Goal: Task Accomplishment & Management: Manage account settings

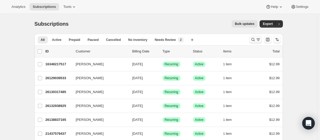
click at [253, 40] on icon "Search and filter results" at bounding box center [253, 39] width 5 height 5
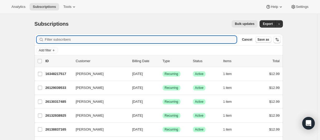
paste input "[EMAIL_ADDRESS][DOMAIN_NAME]"
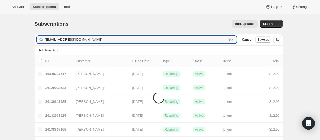
type input "[EMAIL_ADDRESS][DOMAIN_NAME]"
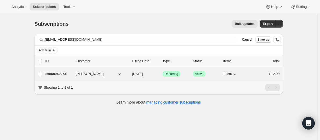
click at [63, 74] on p "26868940973" at bounding box center [59, 73] width 26 height 5
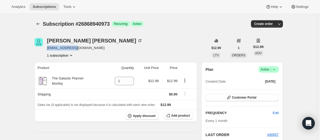
drag, startPoint x: 47, startPoint y: 48, endPoint x: 67, endPoint y: 47, distance: 19.6
click at [80, 47] on div "[PERSON_NAME] [EMAIL_ADDRESS][DOMAIN_NAME] 1 subscription" at bounding box center [122, 48] width 174 height 20
click at [46, 41] on div "[PERSON_NAME] [EMAIL_ADDRESS][DOMAIN_NAME] 1 subscription" at bounding box center [122, 48] width 174 height 20
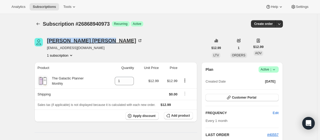
drag, startPoint x: 46, startPoint y: 41, endPoint x: 77, endPoint y: 40, distance: 30.9
click at [77, 40] on div "[PERSON_NAME] [EMAIL_ADDRESS][DOMAIN_NAME] 1 subscription" at bounding box center [122, 48] width 174 height 20
copy div "[PERSON_NAME]"
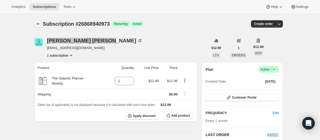
click at [40, 21] on button "Subscriptions" at bounding box center [38, 23] width 7 height 7
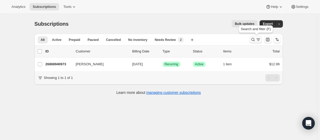
click at [254, 42] on icon "Search and filter results" at bounding box center [253, 39] width 5 height 5
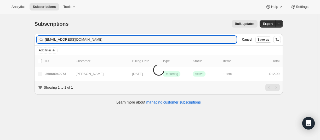
type input "[EMAIL_ADDRESS][DOMAIN_NAME]"
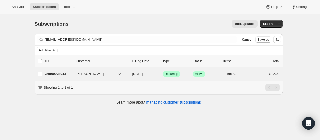
click at [59, 72] on p "26869924013" at bounding box center [59, 73] width 26 height 5
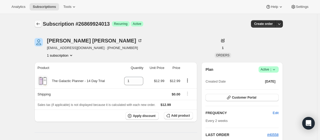
click at [41, 27] on button "Subscriptions" at bounding box center [38, 23] width 7 height 7
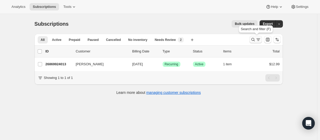
click at [253, 40] on icon "Search and filter results" at bounding box center [253, 39] width 3 height 3
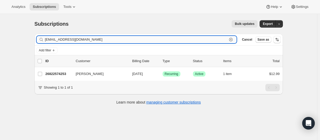
click at [185, 40] on input "[EMAIL_ADDRESS][DOMAIN_NAME]" at bounding box center [136, 39] width 183 height 7
paste input "[EMAIL_ADDRESS]"
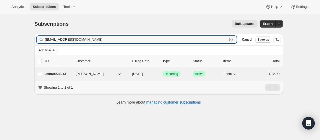
type input "[EMAIL_ADDRESS][DOMAIN_NAME]"
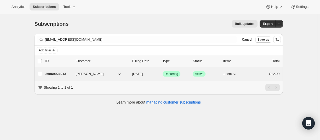
click at [63, 74] on p "26869924013" at bounding box center [59, 73] width 26 height 5
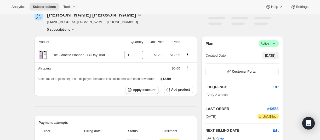
scroll to position [26, 0]
click at [276, 46] on span "Success Active |" at bounding box center [269, 43] width 20 height 6
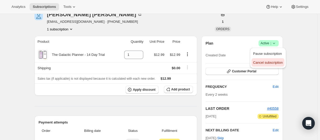
click at [271, 62] on span "Cancel subscription" at bounding box center [268, 62] width 30 height 4
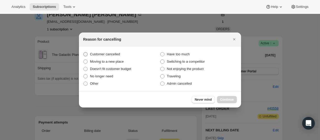
click at [92, 53] on span "Customer cancelled" at bounding box center [105, 54] width 30 height 4
click at [84, 52] on input "Customer cancelled" at bounding box center [83, 52] width 0 height 0
radio input "true"
click at [224, 99] on span "Continue" at bounding box center [227, 99] width 14 height 4
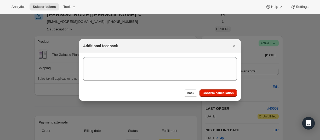
drag, startPoint x: 227, startPoint y: 94, endPoint x: 3, endPoint y: 128, distance: 227.1
click at [226, 94] on span "Confirm cancellation" at bounding box center [218, 93] width 31 height 4
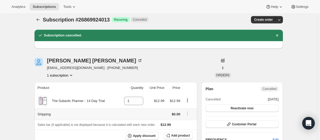
scroll to position [0, 0]
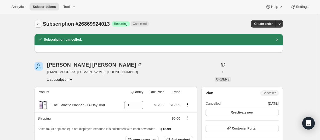
click at [39, 23] on icon "Subscriptions" at bounding box center [38, 23] width 5 height 5
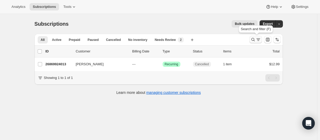
click at [253, 40] on icon "Search and filter results" at bounding box center [253, 39] width 3 height 3
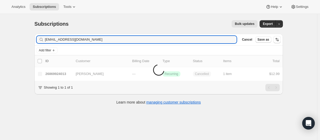
type input "[EMAIL_ADDRESS][DOMAIN_NAME]"
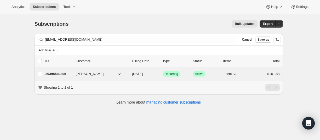
click at [58, 75] on p "20395589805" at bounding box center [59, 73] width 26 height 5
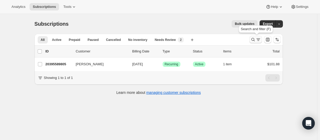
click at [253, 40] on icon "Search and filter results" at bounding box center [253, 39] width 5 height 5
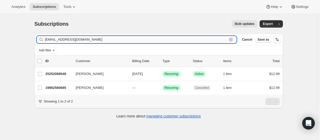
click at [171, 40] on input "[EMAIL_ADDRESS][DOMAIN_NAME]" at bounding box center [136, 39] width 183 height 7
click at [60, 40] on input "[EMAIL_ADDRESS][DOMAIN_NAME]" at bounding box center [136, 39] width 183 height 7
paste input "ocpnhb@ao"
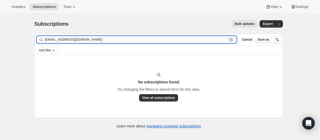
click at [85, 42] on input "[EMAIL_ADDRESS][DOMAIN_NAME]" at bounding box center [136, 39] width 183 height 7
click at [69, 37] on input "[EMAIL_ADDRESS][DOMAIN_NAME]" at bounding box center [136, 39] width 183 height 7
paste input "gmai"
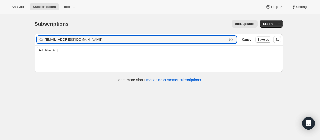
type input "[EMAIL_ADDRESS][DOMAIN_NAME]"
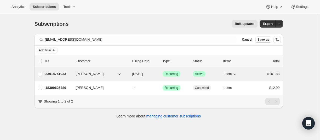
click at [53, 72] on p "23914741933" at bounding box center [59, 73] width 26 height 5
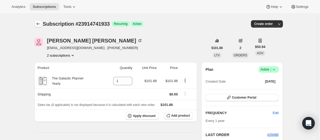
click at [38, 24] on icon "Subscriptions" at bounding box center [37, 24] width 3 height 3
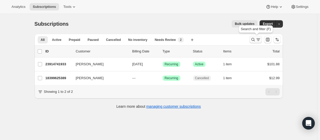
click at [252, 40] on icon "Search and filter results" at bounding box center [253, 39] width 5 height 5
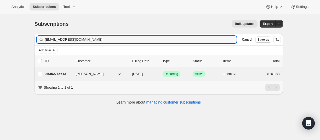
type input "[EMAIL_ADDRESS][DOMAIN_NAME]"
click at [58, 74] on p "25352765613" at bounding box center [59, 73] width 26 height 5
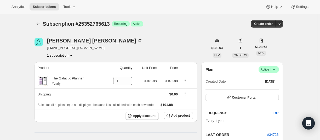
click at [39, 28] on div "Subscription #25352765613. This page is ready Subscription #25352765613 Success…" at bounding box center [159, 24] width 249 height 20
click at [40, 26] on icon "Subscriptions" at bounding box center [38, 23] width 5 height 5
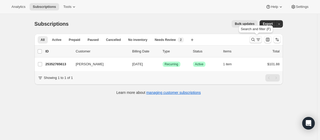
click at [251, 40] on button "Search and filter results" at bounding box center [256, 39] width 13 height 7
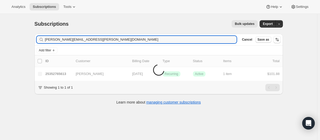
type input "[PERSON_NAME][EMAIL_ADDRESS][PERSON_NAME][DOMAIN_NAME]"
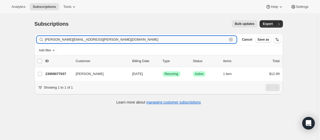
click at [150, 41] on input "[PERSON_NAME][EMAIL_ADDRESS][PERSON_NAME][DOMAIN_NAME]" at bounding box center [136, 39] width 183 height 7
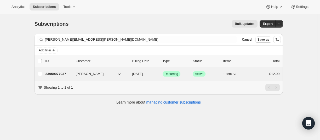
click at [64, 73] on p "23959077037" at bounding box center [59, 73] width 26 height 5
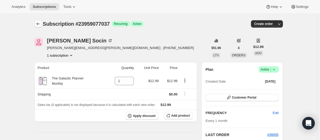
click at [41, 25] on icon "Subscriptions" at bounding box center [38, 23] width 5 height 5
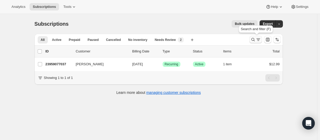
click at [252, 38] on button "Search and filter results" at bounding box center [256, 39] width 13 height 7
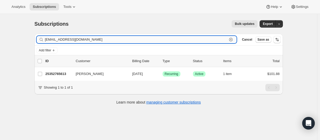
click at [55, 37] on input "[EMAIL_ADDRESS][DOMAIN_NAME]" at bounding box center [136, 39] width 183 height 7
paste input "vmsmith01"
click at [87, 40] on input "[EMAIL_ADDRESS][DOMAIN_NAME]" at bounding box center [136, 39] width 183 height 7
click at [53, 39] on input "[EMAIL_ADDRESS][DOMAIN_NAME]" at bounding box center [136, 39] width 183 height 7
paste input "jnfrdoyle@hot"
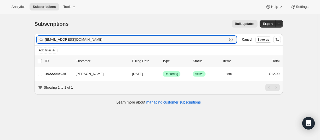
type input "[EMAIL_ADDRESS][DOMAIN_NAME]"
click at [62, 42] on input "[EMAIL_ADDRESS][DOMAIN_NAME]" at bounding box center [136, 39] width 183 height 7
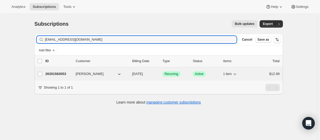
click at [65, 72] on p "26301563053" at bounding box center [59, 73] width 26 height 5
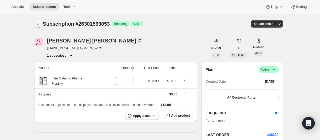
click at [38, 23] on icon "Subscriptions" at bounding box center [38, 23] width 5 height 5
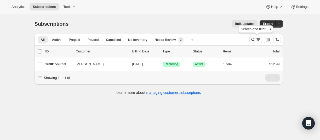
click at [253, 41] on icon "Search and filter results" at bounding box center [253, 39] width 5 height 5
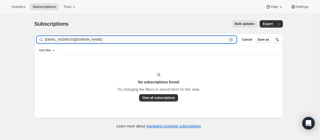
click at [76, 38] on input "[EMAIL_ADDRESS][DOMAIN_NAME]" at bounding box center [136, 39] width 183 height 7
paste input "elidaramo"
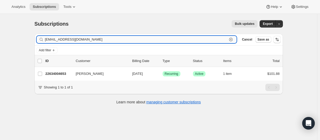
click at [71, 41] on input "[EMAIL_ADDRESS][DOMAIN_NAME]" at bounding box center [136, 39] width 183 height 7
paste input "anjlgrl2@ao"
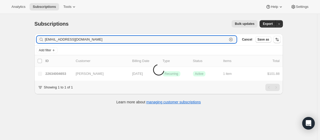
type input "[EMAIL_ADDRESS][DOMAIN_NAME]"
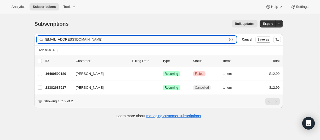
click at [76, 41] on input "[EMAIL_ADDRESS][DOMAIN_NAME]" at bounding box center [136, 39] width 183 height 7
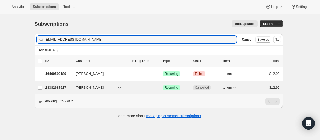
click at [53, 88] on p "23382687917" at bounding box center [59, 87] width 26 height 5
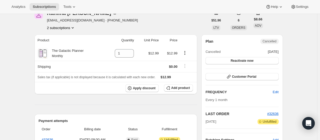
scroll to position [26, 0]
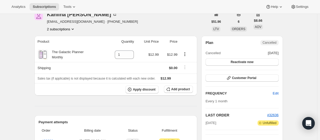
click at [60, 31] on button "2 subscriptions" at bounding box center [61, 28] width 29 height 5
click at [57, 40] on span "16469590189" at bounding box center [54, 39] width 21 height 4
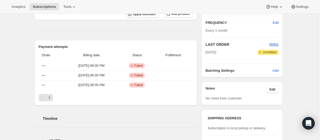
scroll to position [105, 0]
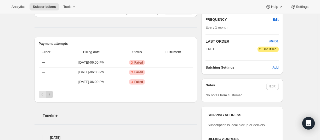
click at [48, 92] on icon "Next" at bounding box center [49, 94] width 5 height 5
click at [51, 93] on icon "Next" at bounding box center [49, 94] width 5 height 5
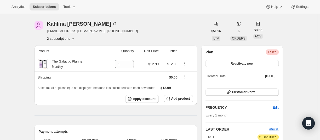
scroll to position [0, 0]
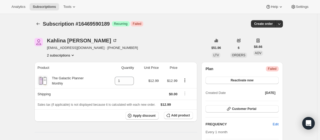
click at [55, 56] on button "2 subscriptions" at bounding box center [61, 55] width 29 height 5
click at [56, 72] on span "23382687917" at bounding box center [54, 74] width 21 height 4
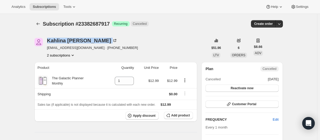
drag, startPoint x: 47, startPoint y: 41, endPoint x: 80, endPoint y: 44, distance: 33.6
click at [86, 43] on div "[PERSON_NAME] [EMAIL_ADDRESS][DOMAIN_NAME] · [PHONE_NUMBER] 2 subscriptions" at bounding box center [122, 48] width 174 height 20
copy div "[PERSON_NAME]"
click at [41, 26] on button "Subscriptions" at bounding box center [38, 23] width 7 height 7
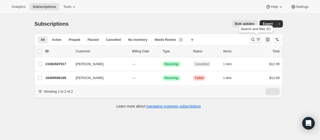
click at [254, 41] on icon "Search and filter results" at bounding box center [253, 39] width 3 height 3
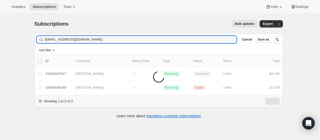
type input "[EMAIL_ADDRESS][DOMAIN_NAME]"
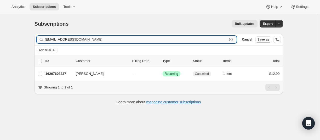
click at [85, 40] on input "[EMAIL_ADDRESS][DOMAIN_NAME]" at bounding box center [136, 39] width 183 height 7
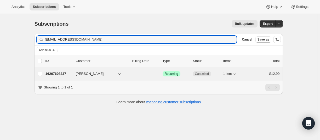
click at [56, 74] on p "16267608237" at bounding box center [59, 73] width 26 height 5
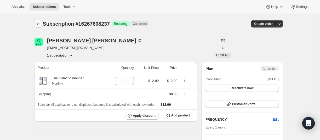
click at [40, 23] on icon "Subscriptions" at bounding box center [38, 23] width 5 height 5
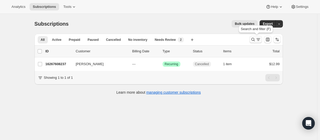
click at [254, 41] on icon "Search and filter results" at bounding box center [253, 39] width 5 height 5
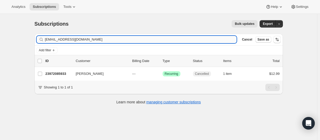
click at [77, 41] on input "[EMAIL_ADDRESS][DOMAIN_NAME]" at bounding box center [141, 39] width 192 height 7
click at [88, 42] on input "[EMAIL_ADDRESS][DOMAIN_NAME]" at bounding box center [136, 39] width 183 height 7
paste input "26868940973"
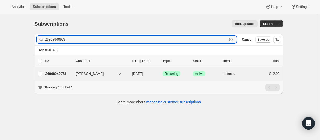
type input "26868940973"
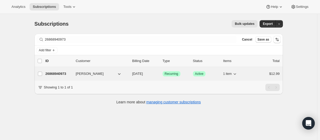
click at [51, 74] on p "26868940973" at bounding box center [59, 73] width 26 height 5
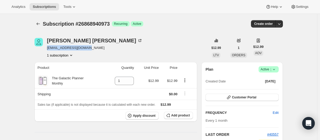
drag, startPoint x: 102, startPoint y: 48, endPoint x: 48, endPoint y: 48, distance: 53.4
click at [48, 48] on div "[PERSON_NAME] [EMAIL_ADDRESS][DOMAIN_NAME] 1 subscription" at bounding box center [122, 48] width 174 height 20
copy span "[EMAIL_ADDRESS][DOMAIN_NAME]"
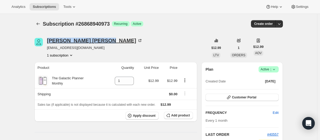
drag, startPoint x: 46, startPoint y: 42, endPoint x: 87, endPoint y: 42, distance: 41.1
click at [87, 42] on div "[PERSON_NAME] [EMAIL_ADDRESS][DOMAIN_NAME] 1 subscription" at bounding box center [122, 48] width 174 height 20
copy div "[PERSON_NAME]"
click at [69, 40] on div "[PERSON_NAME]" at bounding box center [95, 40] width 96 height 5
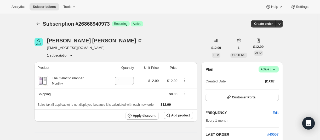
click at [55, 55] on button "1 subscription" at bounding box center [60, 55] width 27 height 5
click at [55, 54] on button "1 subscription" at bounding box center [60, 55] width 27 height 5
click at [282, 69] on div "Plan Success Active | Created Date [DATE] Customer Portal FREQUENCY Edit Every …" at bounding box center [242, 129] width 81 height 135
click at [275, 70] on icon at bounding box center [274, 69] width 5 height 5
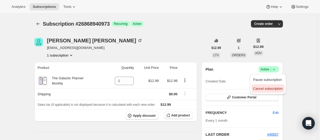
click at [273, 87] on span "Cancel subscription" at bounding box center [268, 89] width 30 height 4
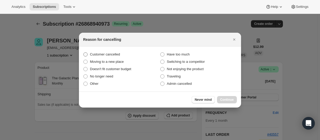
click at [104, 55] on span "Customer cancelled" at bounding box center [105, 54] width 30 height 4
click at [84, 53] on input "Customer cancelled" at bounding box center [83, 52] width 0 height 0
radio input "true"
click at [225, 102] on button "Continue" at bounding box center [227, 99] width 20 height 7
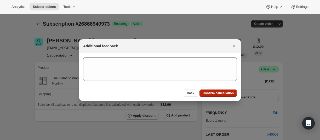
click at [216, 94] on span "Confirm cancellation" at bounding box center [218, 93] width 31 height 4
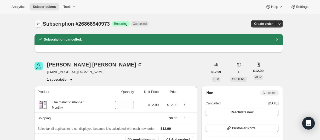
click at [40, 25] on icon "Subscriptions" at bounding box center [38, 23] width 5 height 5
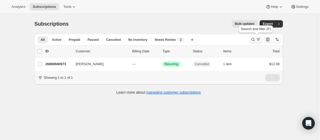
click at [252, 39] on icon "Search and filter results" at bounding box center [253, 39] width 5 height 5
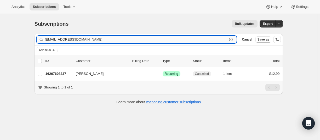
click at [65, 42] on input "[EMAIL_ADDRESS][DOMAIN_NAME]" at bounding box center [136, 39] width 183 height 7
paste input "[EMAIL_ADDRESS]"
click at [67, 38] on input "[EMAIL_ADDRESS][DOMAIN_NAME]" at bounding box center [136, 39] width 183 height 7
paste input "[EMAIL_ADDRESS]"
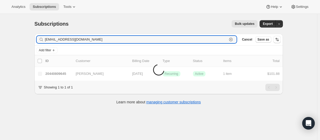
type input "[EMAIL_ADDRESS][DOMAIN_NAME]"
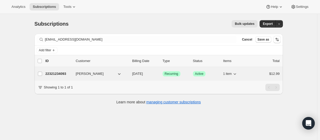
click at [55, 74] on p "22321234093" at bounding box center [59, 73] width 26 height 5
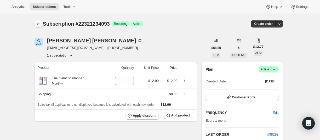
click at [41, 21] on button "Subscriptions" at bounding box center [38, 23] width 7 height 7
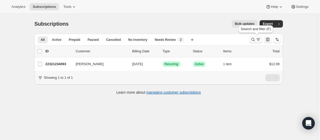
click at [256, 40] on icon "Search and filter results" at bounding box center [253, 39] width 5 height 5
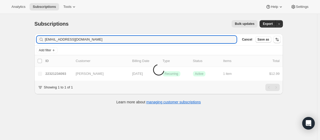
type input "[EMAIL_ADDRESS][DOMAIN_NAME]"
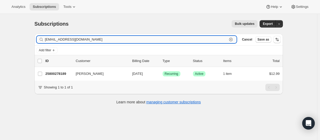
click at [93, 39] on input "[EMAIL_ADDRESS][DOMAIN_NAME]" at bounding box center [136, 39] width 183 height 7
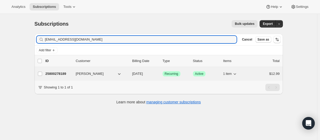
click at [53, 75] on p "25800278189" at bounding box center [59, 73] width 26 height 5
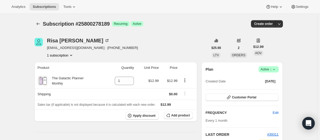
click at [279, 73] on div "Plan Success Active | Created Date [DATE]" at bounding box center [242, 75] width 73 height 19
click at [276, 70] on icon at bounding box center [274, 69] width 5 height 5
click at [271, 87] on span "Cancel subscription" at bounding box center [268, 89] width 30 height 4
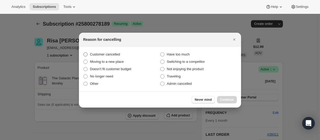
click at [94, 52] on span "Customer cancelled" at bounding box center [105, 54] width 30 height 5
click at [84, 52] on input "Customer cancelled" at bounding box center [83, 52] width 0 height 0
radio input "true"
click at [222, 99] on span "Continue" at bounding box center [227, 100] width 14 height 4
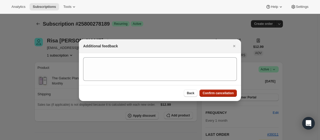
click at [224, 93] on span "Confirm cancellation" at bounding box center [218, 93] width 31 height 4
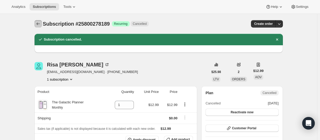
click at [40, 26] on icon "Subscriptions" at bounding box center [38, 23] width 5 height 5
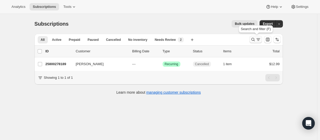
click at [253, 39] on icon "Search and filter results" at bounding box center [253, 39] width 5 height 5
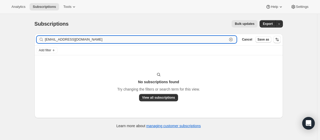
click at [115, 39] on input "[EMAIL_ADDRESS][DOMAIN_NAME]" at bounding box center [136, 39] width 183 height 7
paste input "hot"
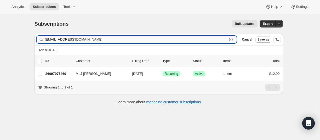
click at [65, 42] on input "[EMAIL_ADDRESS][DOMAIN_NAME]" at bounding box center [136, 39] width 183 height 7
paste input "unebht@g"
click at [64, 40] on input "[EMAIL_ADDRESS][DOMAIN_NAME]" at bounding box center [136, 39] width 183 height 7
paste input "cabralgrace"
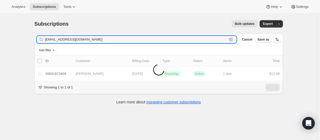
type input "[EMAIL_ADDRESS][DOMAIN_NAME]"
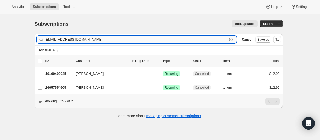
click at [92, 42] on input "[EMAIL_ADDRESS][DOMAIN_NAME]" at bounding box center [136, 39] width 183 height 7
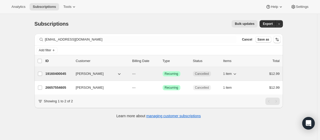
click at [52, 73] on p "19160400045" at bounding box center [59, 73] width 26 height 5
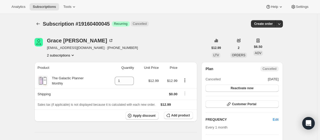
click at [58, 57] on button "2 subscriptions" at bounding box center [61, 55] width 29 height 5
click at [56, 73] on span "26657554605" at bounding box center [54, 74] width 21 height 4
click at [37, 24] on icon "Subscriptions" at bounding box center [38, 23] width 5 height 5
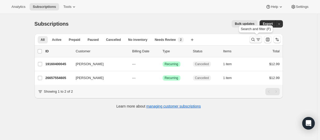
click at [254, 40] on icon "Search and filter results" at bounding box center [253, 39] width 5 height 5
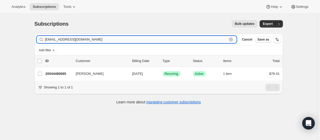
click at [76, 40] on input "[EMAIL_ADDRESS][DOMAIN_NAME]" at bounding box center [136, 39] width 183 height 7
paste input "[EMAIL_ADDRESS]"
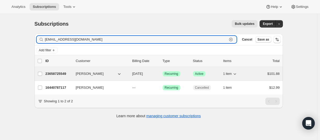
type input "[EMAIL_ADDRESS][DOMAIN_NAME]"
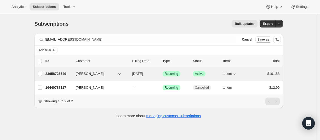
click at [57, 73] on p "23658725549" at bounding box center [59, 73] width 26 height 5
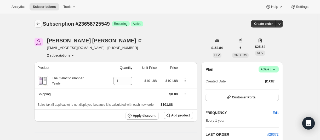
click at [41, 23] on icon "Subscriptions" at bounding box center [38, 23] width 5 height 5
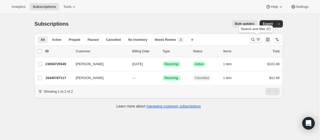
click at [255, 40] on icon "Search and filter results" at bounding box center [253, 39] width 5 height 5
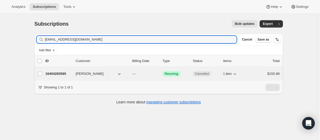
type input "[EMAIL_ADDRESS][DOMAIN_NAME]"
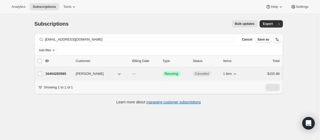
click at [60, 73] on p "16404283565" at bounding box center [59, 73] width 26 height 5
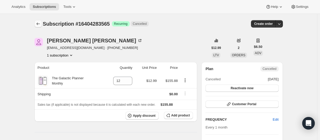
click at [40, 24] on icon "Subscriptions" at bounding box center [38, 23] width 5 height 5
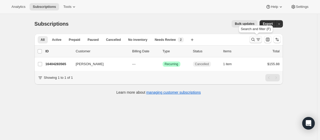
click at [253, 39] on icon "Search and filter results" at bounding box center [253, 39] width 5 height 5
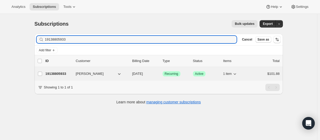
type input "19138805933"
click at [64, 74] on p "19138805933" at bounding box center [59, 73] width 26 height 5
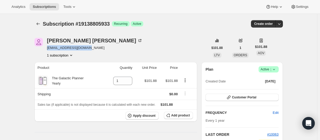
drag, startPoint x: 83, startPoint y: 48, endPoint x: 48, endPoint y: 47, distance: 34.8
click at [48, 47] on span "[EMAIL_ADDRESS][DOMAIN_NAME]" at bounding box center [95, 47] width 96 height 5
copy span "[EMAIL_ADDRESS][DOMAIN_NAME]"
click at [37, 24] on icon "Subscriptions" at bounding box center [38, 23] width 5 height 5
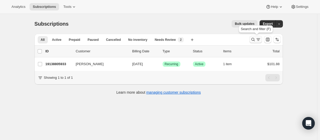
click at [252, 39] on icon "Search and filter results" at bounding box center [253, 39] width 5 height 5
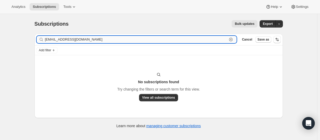
click at [69, 40] on input "[EMAIL_ADDRESS][DOMAIN_NAME]" at bounding box center [136, 39] width 183 height 7
paste input "25835274413"
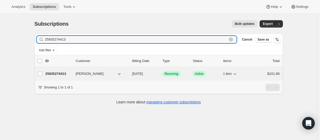
type input "25835274413"
click at [54, 73] on p "25835274413" at bounding box center [59, 73] width 26 height 5
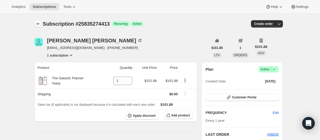
click at [41, 24] on icon "Subscriptions" at bounding box center [38, 23] width 5 height 5
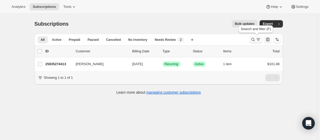
click at [256, 39] on icon "Search and filter results" at bounding box center [253, 39] width 5 height 5
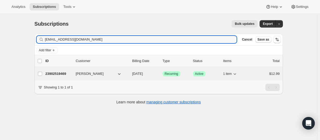
type input "[EMAIL_ADDRESS][DOMAIN_NAME]"
click at [63, 74] on p "23902519469" at bounding box center [59, 73] width 26 height 5
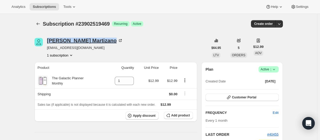
drag, startPoint x: 46, startPoint y: 40, endPoint x: 90, endPoint y: 41, distance: 44.0
click at [90, 41] on div "[PERSON_NAME] [EMAIL_ADDRESS][DOMAIN_NAME] 1 subscription" at bounding box center [122, 48] width 174 height 20
copy div "[PERSON_NAME]"
click at [36, 23] on button "Subscriptions" at bounding box center [38, 23] width 7 height 7
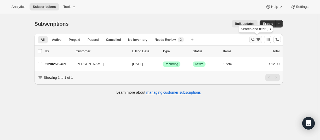
click at [257, 40] on div "Search and filter results" at bounding box center [256, 39] width 10 height 5
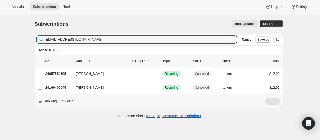
type input "[EMAIL_ADDRESS][DOMAIN_NAME]"
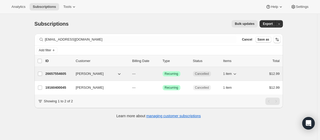
click at [54, 74] on p "26657554605" at bounding box center [59, 73] width 26 height 5
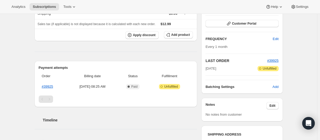
scroll to position [62, 0]
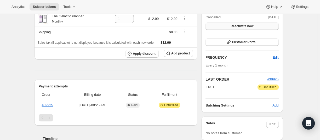
click at [248, 28] on span "Reactivate now" at bounding box center [242, 26] width 23 height 4
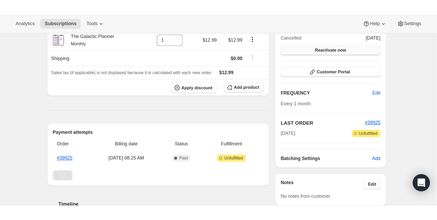
scroll to position [0, 0]
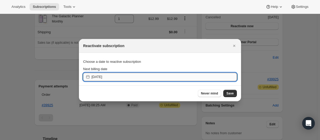
click at [146, 79] on input "[DATE]" at bounding box center [165, 77] width 146 height 8
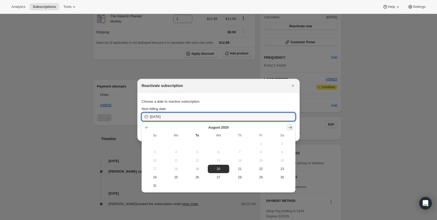
click at [290, 126] on icon "Show next month, September 2025" at bounding box center [290, 127] width 5 height 5
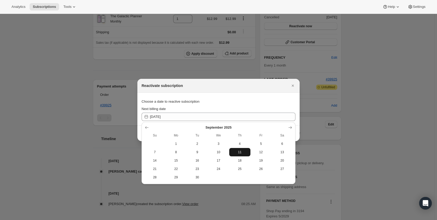
click at [236, 140] on span "11" at bounding box center [239, 152] width 17 height 4
type input "[DATE]"
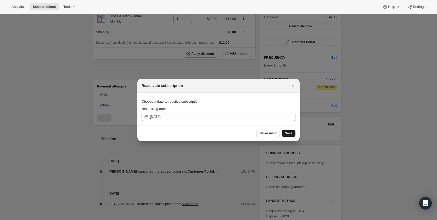
click at [285, 132] on span "Save" at bounding box center [288, 133] width 7 height 4
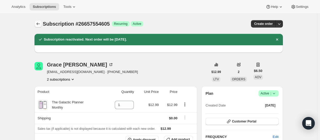
click at [39, 25] on icon "Subscriptions" at bounding box center [38, 23] width 5 height 5
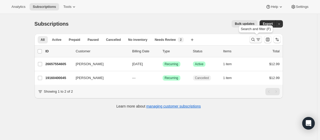
click at [255, 41] on icon "Search and filter results" at bounding box center [253, 39] width 3 height 3
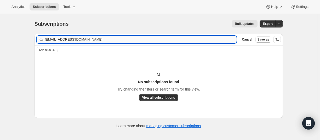
click at [89, 40] on input "[EMAIL_ADDRESS][DOMAIN_NAME]" at bounding box center [141, 39] width 192 height 7
click at [70, 41] on input "[EMAIL_ADDRESS][DOMAIN_NAME]" at bounding box center [136, 39] width 183 height 7
paste input "[EMAIL_ADDRESS]"
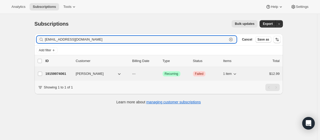
type input "[EMAIL_ADDRESS][DOMAIN_NAME]"
click at [52, 72] on p "19159974061" at bounding box center [59, 73] width 26 height 5
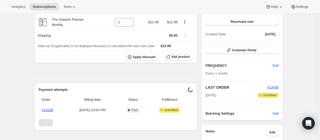
scroll to position [79, 0]
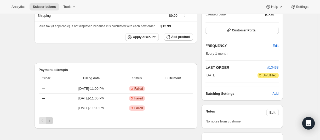
click at [48, 121] on button "Next" at bounding box center [49, 120] width 7 height 7
click at [50, 118] on button "Next" at bounding box center [49, 120] width 7 height 7
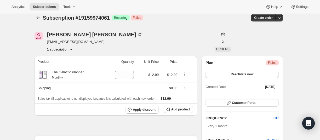
scroll to position [0, 0]
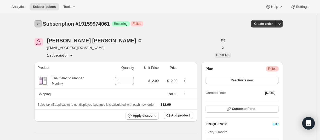
click at [41, 26] on icon "Subscriptions" at bounding box center [38, 23] width 5 height 5
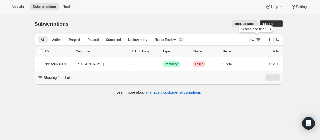
click at [253, 39] on icon "Search and filter results" at bounding box center [253, 39] width 3 height 3
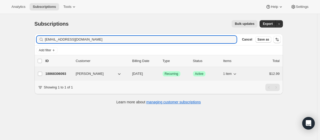
type input "[EMAIL_ADDRESS][DOMAIN_NAME]"
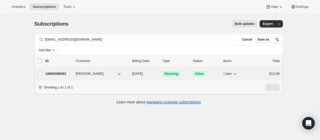
click at [53, 72] on p "18868306093" at bounding box center [59, 73] width 26 height 5
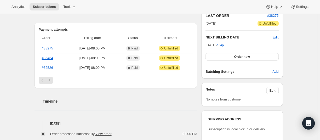
scroll to position [131, 0]
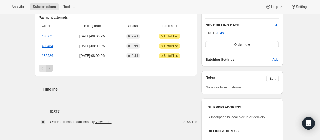
click at [52, 69] on icon "Next" at bounding box center [49, 68] width 5 height 5
click at [50, 69] on icon "Next" at bounding box center [49, 68] width 5 height 5
click at [49, 69] on icon "Next" at bounding box center [49, 68] width 5 height 5
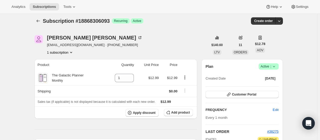
scroll to position [0, 0]
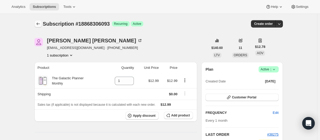
click at [37, 25] on icon "Subscriptions" at bounding box center [38, 23] width 5 height 5
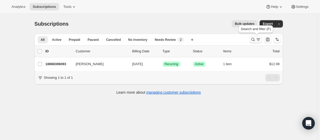
click at [253, 40] on icon "Search and filter results" at bounding box center [253, 39] width 5 height 5
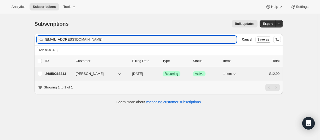
type input "[EMAIL_ADDRESS][DOMAIN_NAME]"
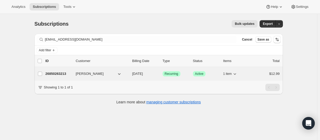
click at [54, 74] on p "26850263213" at bounding box center [59, 73] width 26 height 5
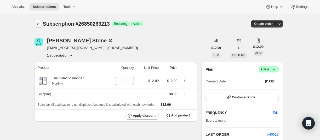
click at [39, 24] on icon "Subscriptions" at bounding box center [38, 23] width 5 height 5
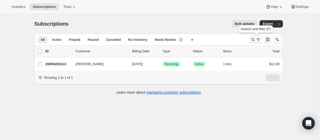
click at [255, 41] on icon "Search and filter results" at bounding box center [253, 39] width 5 height 5
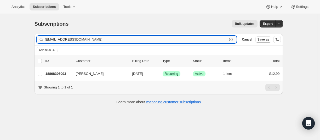
click at [58, 39] on input "[EMAIL_ADDRESS][DOMAIN_NAME]" at bounding box center [136, 39] width 183 height 7
paste input "s10d69"
click at [57, 42] on input "[EMAIL_ADDRESS][DOMAIN_NAME]" at bounding box center [136, 39] width 183 height 7
paste input "[EMAIL_ADDRESS]"
click at [61, 38] on input "[EMAIL_ADDRESS][DOMAIN_NAME]" at bounding box center [136, 39] width 183 height 7
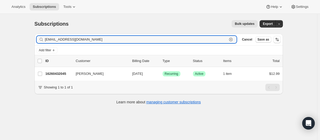
paste input "[EMAIL_ADDRESS]"
click at [67, 42] on input "[EMAIL_ADDRESS][DOMAIN_NAME]" at bounding box center [136, 39] width 183 height 7
paste input "oraphim.amethyst"
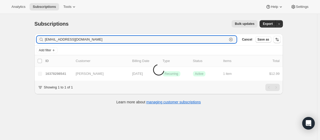
type input "[EMAIL_ADDRESS][DOMAIN_NAME]"
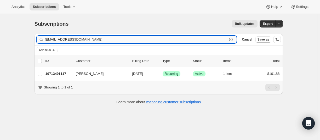
click at [78, 38] on input "[EMAIL_ADDRESS][DOMAIN_NAME]" at bounding box center [136, 39] width 183 height 7
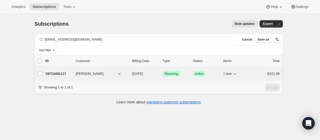
click at [60, 73] on p "19713491117" at bounding box center [59, 73] width 26 height 5
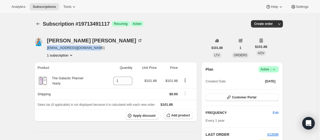
drag, startPoint x: 98, startPoint y: 48, endPoint x: 47, endPoint y: 49, distance: 51.1
click at [49, 48] on div "[PERSON_NAME] [EMAIL_ADDRESS][DOMAIN_NAME] 1 subscription" at bounding box center [122, 48] width 174 height 20
copy span "[EMAIL_ADDRESS][DOMAIN_NAME]"
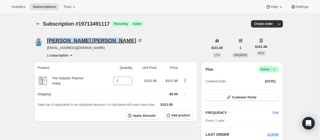
drag, startPoint x: 47, startPoint y: 41, endPoint x: 89, endPoint y: 40, distance: 41.7
click at [89, 40] on div "[PERSON_NAME] [EMAIL_ADDRESS][DOMAIN_NAME] 1 subscription" at bounding box center [122, 48] width 174 height 20
copy div "[PERSON_NAME]"
click at [40, 25] on icon "Subscriptions" at bounding box center [38, 23] width 5 height 5
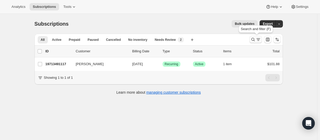
click at [252, 40] on button "Search and filter results" at bounding box center [256, 39] width 13 height 7
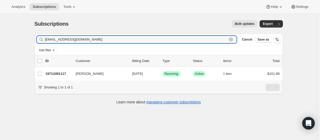
paste input "alo.0723"
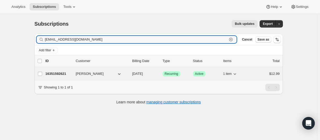
type input "[EMAIL_ADDRESS][DOMAIN_NAME]"
click at [61, 74] on p "16351592621" at bounding box center [59, 73] width 26 height 5
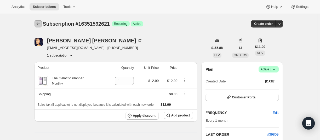
click at [37, 23] on icon "Subscriptions" at bounding box center [38, 23] width 5 height 5
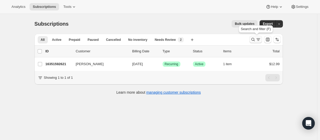
click at [253, 41] on icon "Search and filter results" at bounding box center [253, 39] width 5 height 5
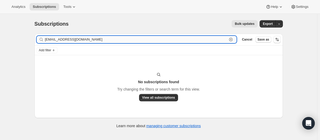
click at [62, 37] on input "[EMAIL_ADDRESS][DOMAIN_NAME]" at bounding box center [136, 39] width 183 height 7
paste input "eaofqi"
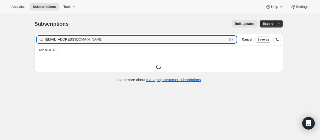
type input "[EMAIL_ADDRESS][DOMAIN_NAME]"
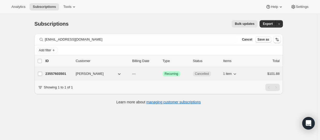
click at [61, 72] on p "23557603501" at bounding box center [59, 73] width 26 height 5
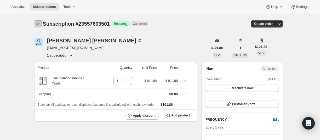
click at [38, 25] on icon "Subscriptions" at bounding box center [38, 23] width 5 height 5
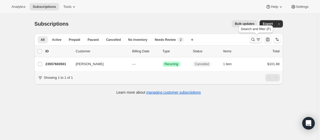
click at [252, 40] on icon "Search and filter results" at bounding box center [253, 39] width 5 height 5
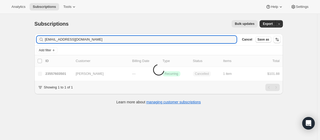
type input "[EMAIL_ADDRESS][DOMAIN_NAME]"
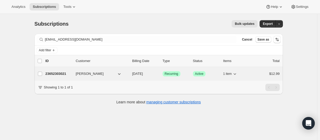
click at [54, 75] on p "23652303021" at bounding box center [59, 73] width 26 height 5
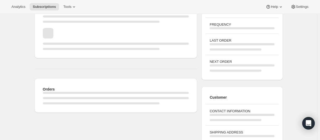
scroll to position [79, 0]
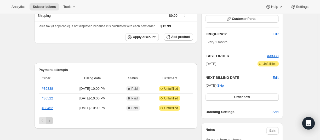
click at [52, 118] on button "Next" at bounding box center [49, 120] width 7 height 7
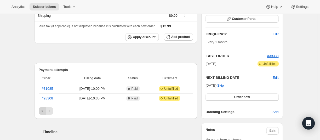
click at [43, 112] on icon "Previous" at bounding box center [42, 110] width 5 height 5
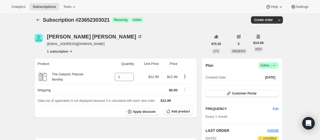
scroll to position [0, 0]
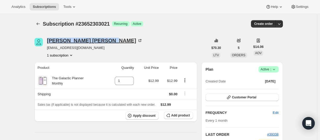
drag, startPoint x: 47, startPoint y: 38, endPoint x: 97, endPoint y: 39, distance: 49.5
click at [97, 39] on div "[PERSON_NAME] [EMAIL_ADDRESS][DOMAIN_NAME] 1 subscription" at bounding box center [122, 48] width 174 height 20
copy div "[PERSON_NAME]"
